Goal: Task Accomplishment & Management: Manage account settings

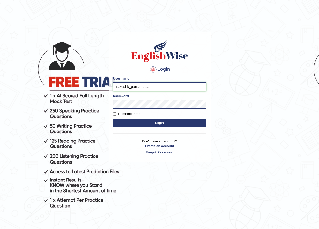
click at [129, 87] on input "rakeshk_parramatta" at bounding box center [159, 86] width 93 height 9
type input "parwin_parramatta"
click at [161, 125] on button "Login" at bounding box center [159, 123] width 93 height 8
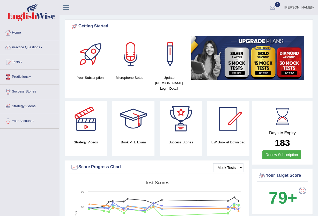
click at [296, 8] on link "[PERSON_NAME]" at bounding box center [300, 6] width 38 height 13
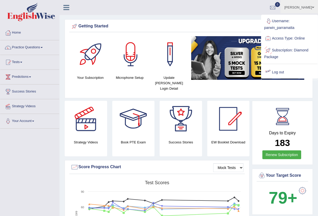
click at [276, 71] on link "Log out" at bounding box center [290, 73] width 56 height 12
